Goal: Book appointment/travel/reservation

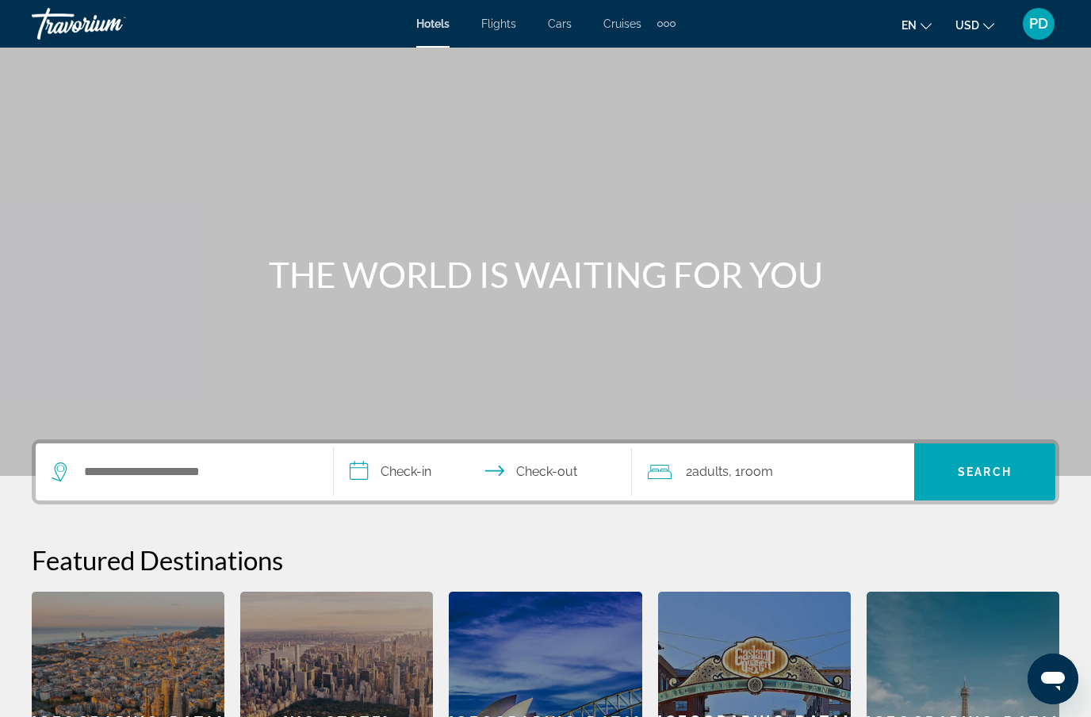
click at [94, 27] on div "Travorium" at bounding box center [111, 23] width 159 height 41
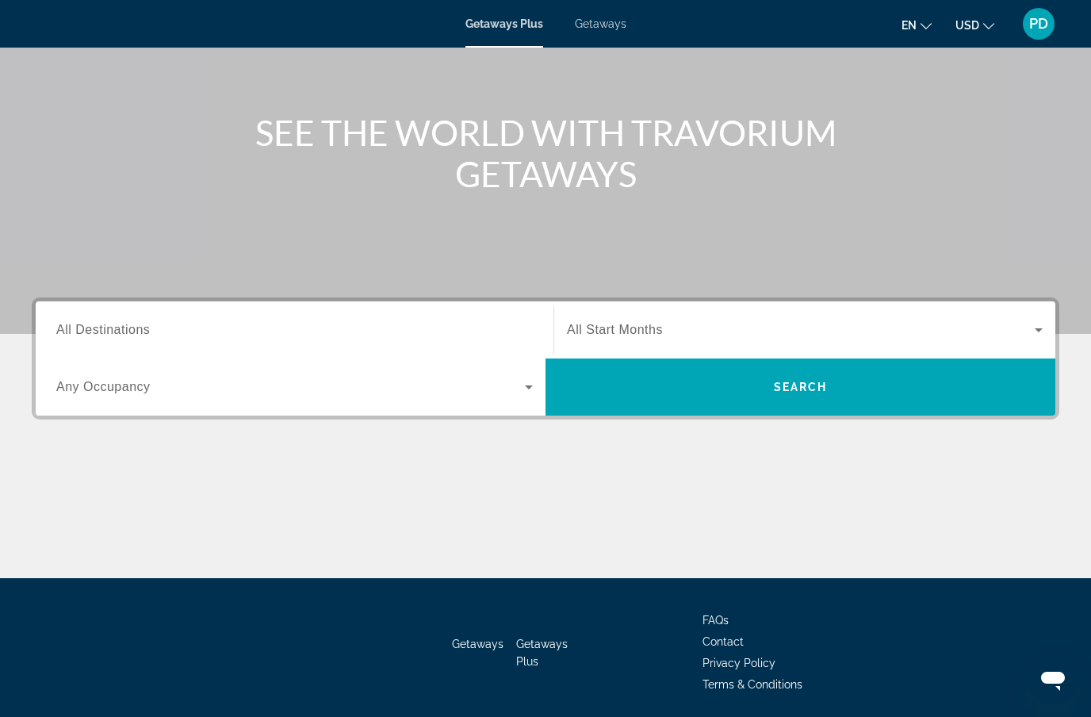
scroll to position [141, 0]
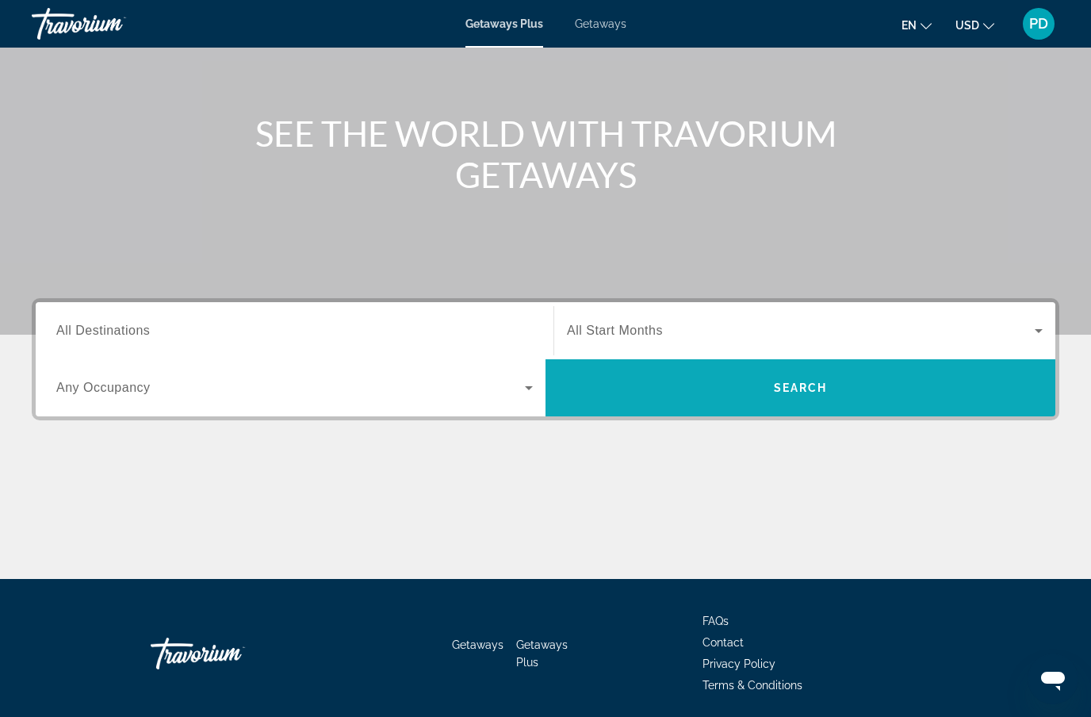
click at [622, 390] on span "Search widget" at bounding box center [800, 388] width 510 height 38
